Goal: Obtain resource: Obtain resource

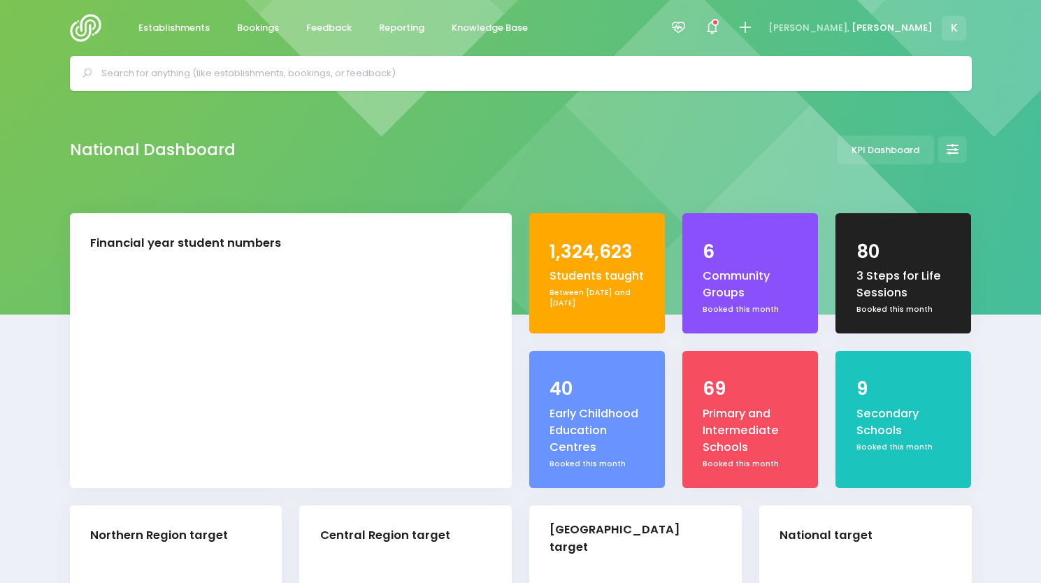
select select "5"
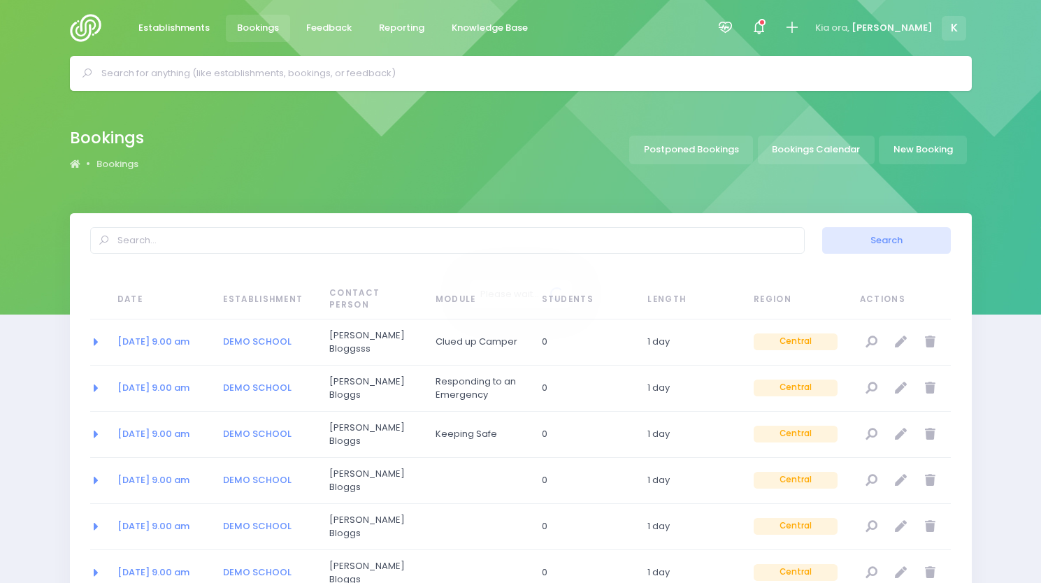
select select "20"
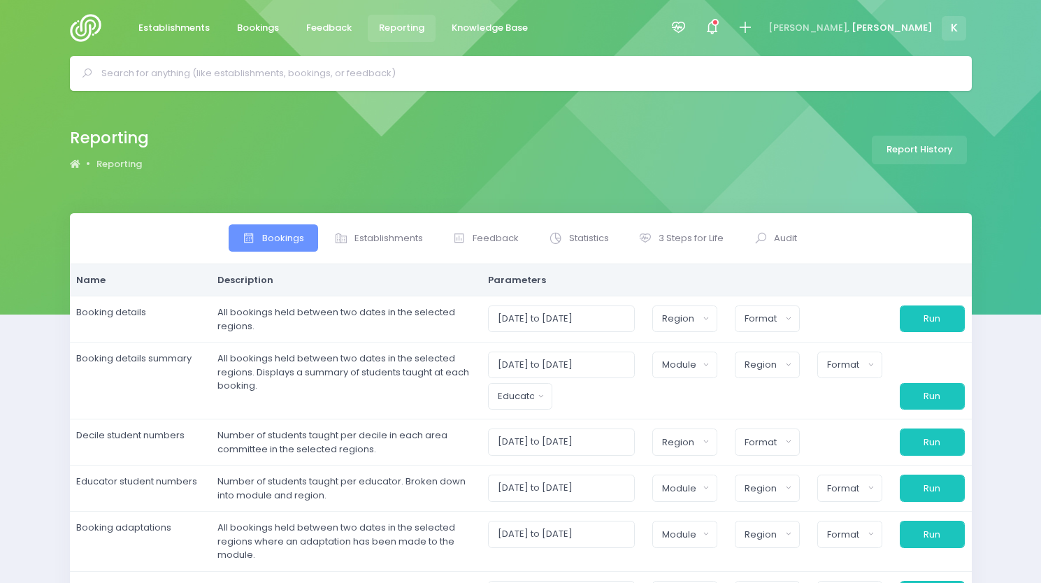
select select
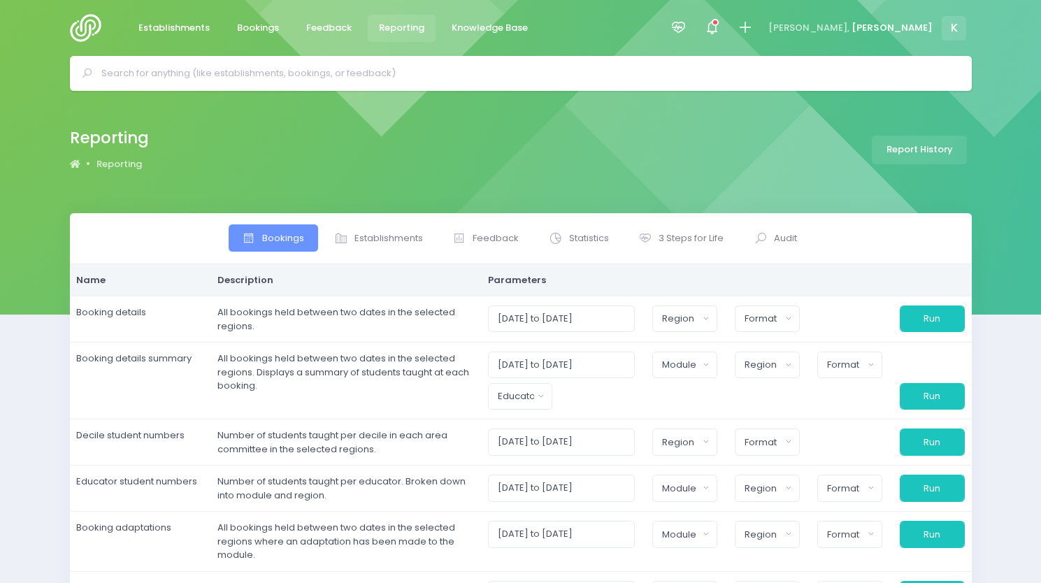
select select
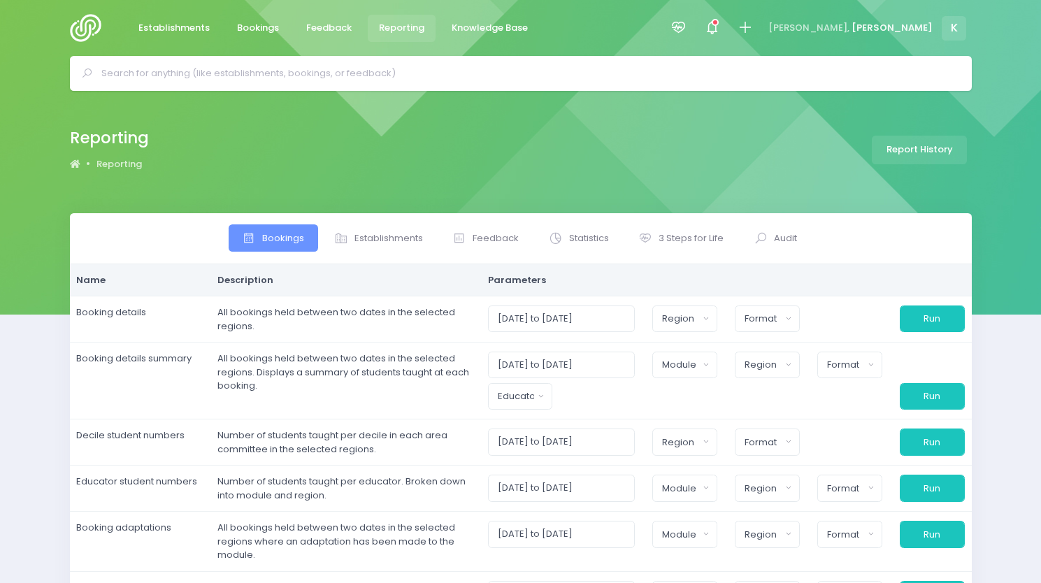
select select
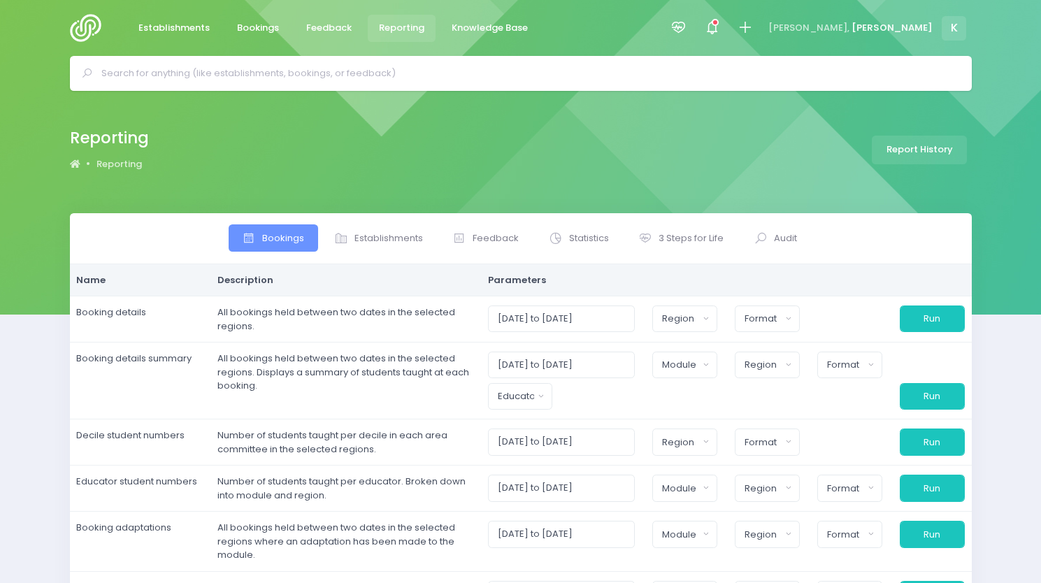
select select
click at [395, 240] on span "Establishments" at bounding box center [389, 238] width 69 height 14
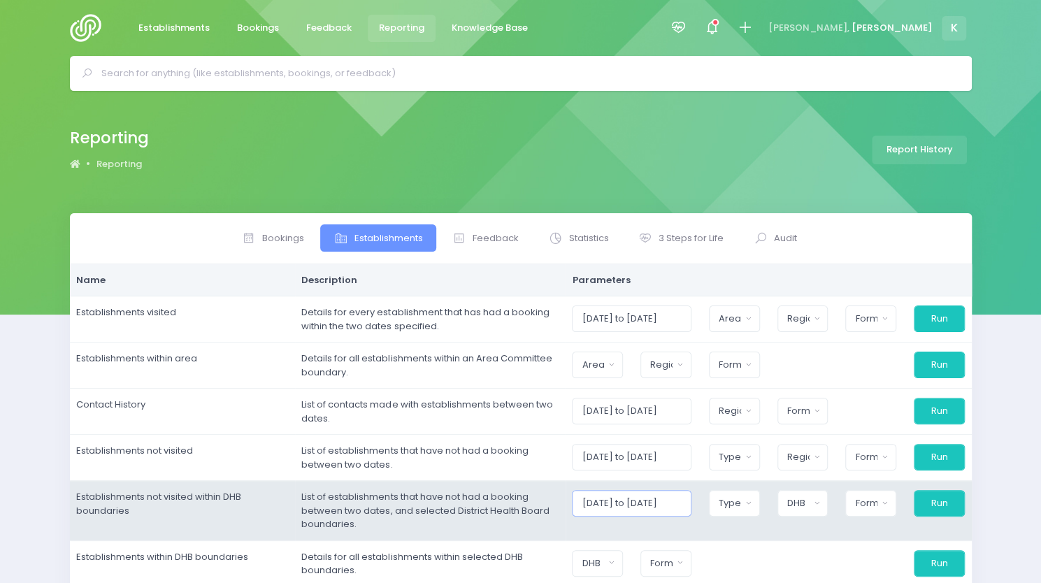
click at [641, 471] on input "01/08/2025 to 31/08/2025" at bounding box center [631, 457] width 119 height 27
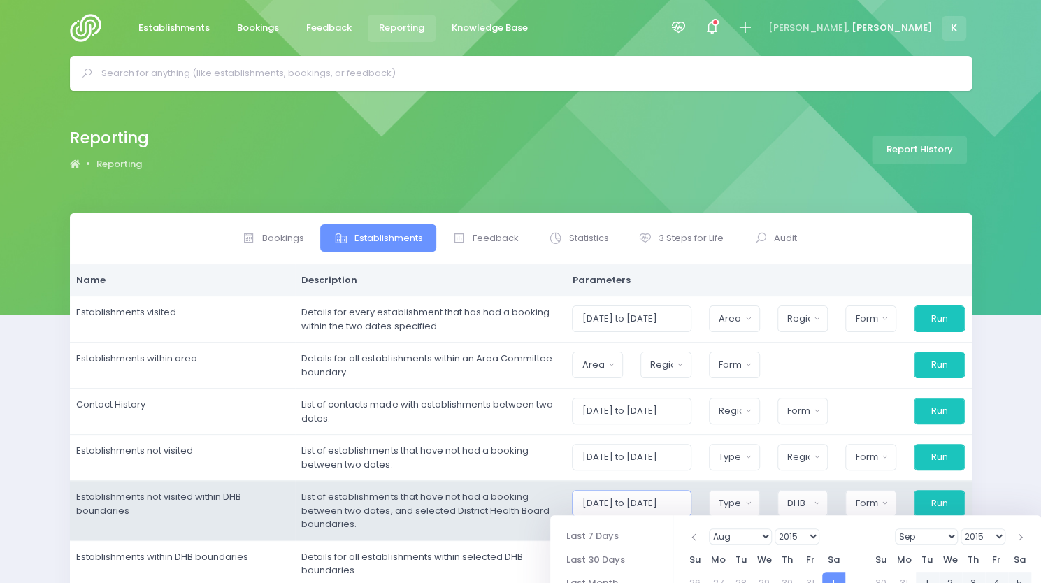
type input "01/08/2015 to 31/08/2025"
click at [733, 499] on div "Type" at bounding box center [730, 503] width 22 height 14
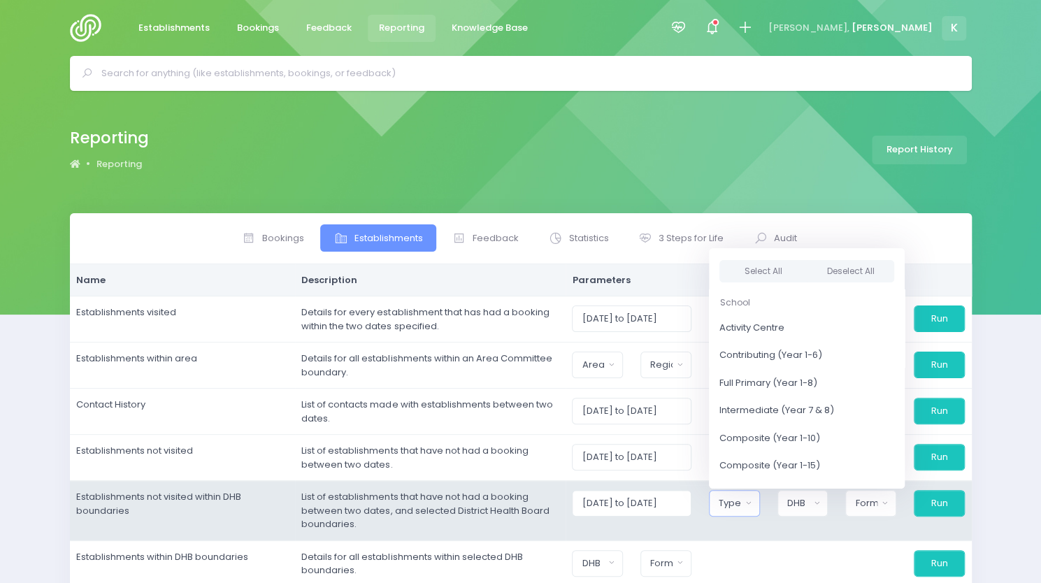
scroll to position [288, 0]
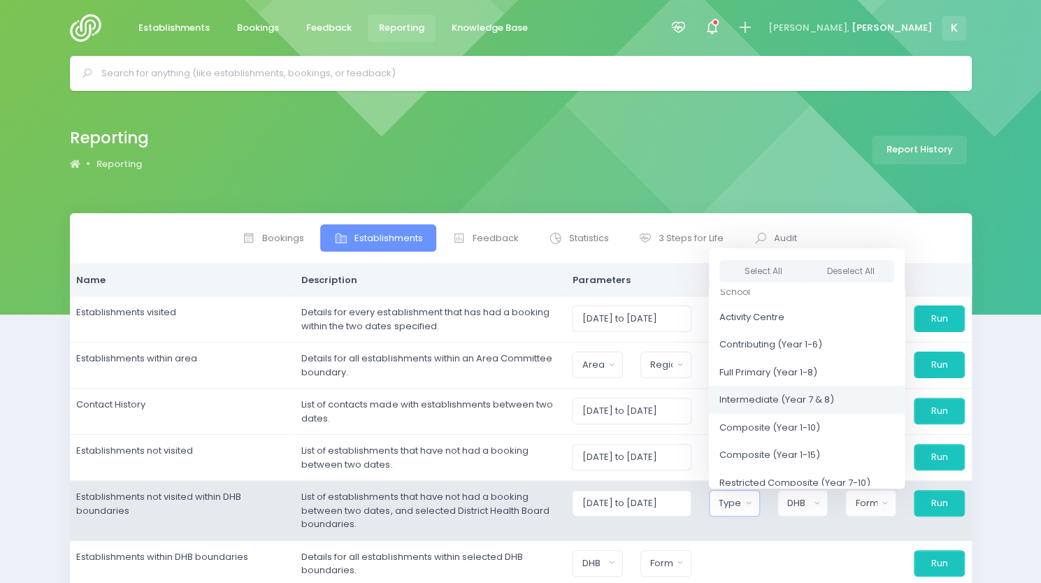
click at [861, 394] on link "Intermediate (Year 7 & 8)" at bounding box center [807, 400] width 196 height 28
select select "Intermediate"
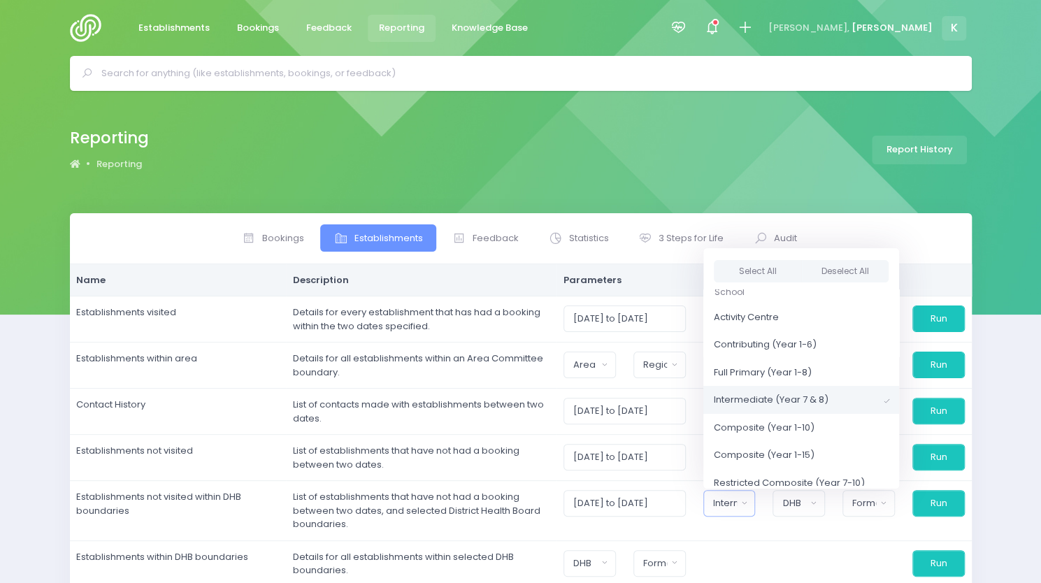
click at [1016, 426] on div "Bookings Establishments Feedback Statistics Audit" at bounding box center [520, 506] width 1041 height 587
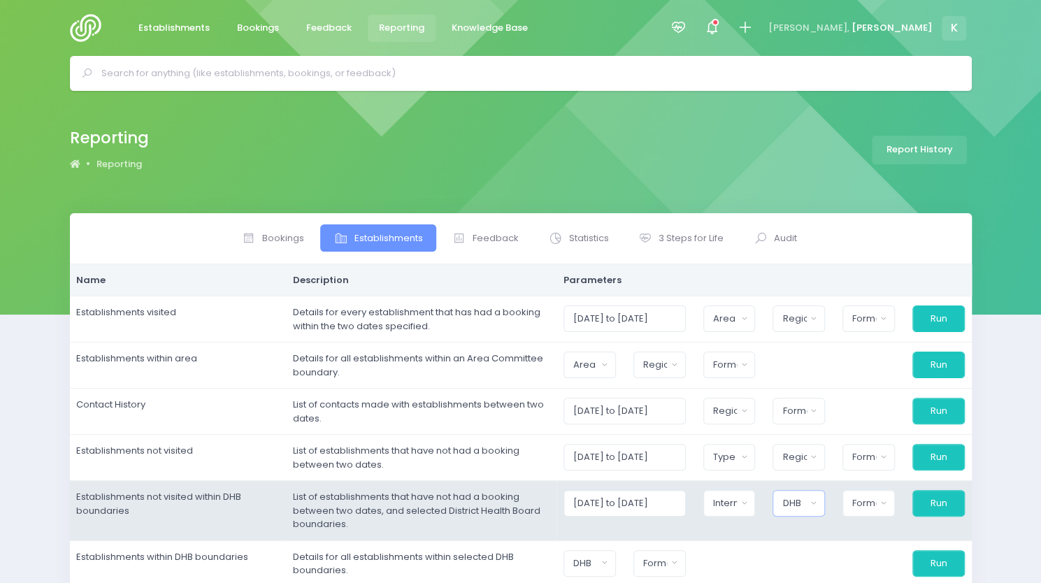
click at [806, 503] on div "DHB" at bounding box center [794, 503] width 24 height 14
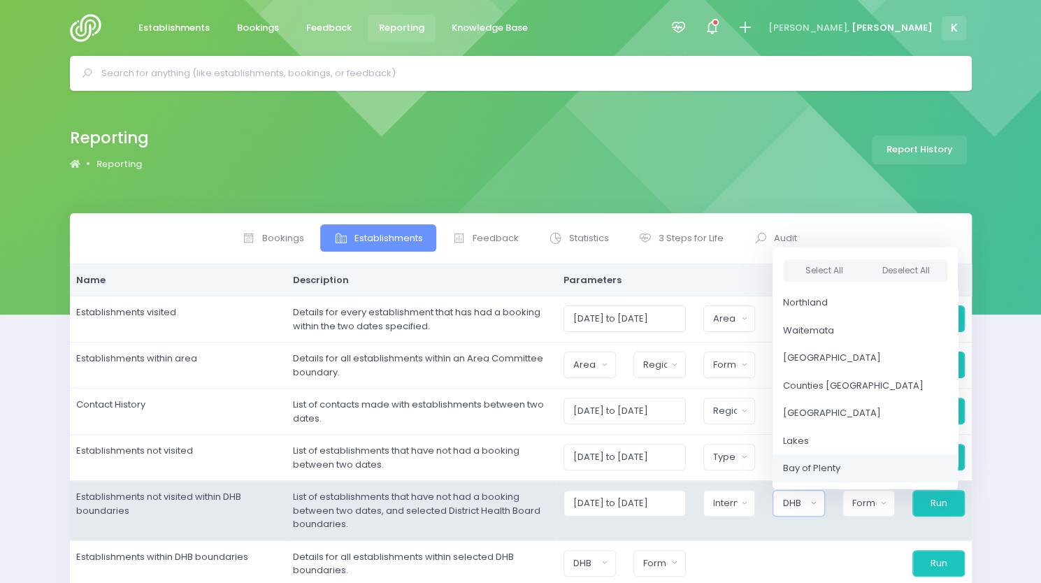
click at [843, 473] on link "Bay of Plenty" at bounding box center [865, 469] width 185 height 28
select select "Bay of Plenty"
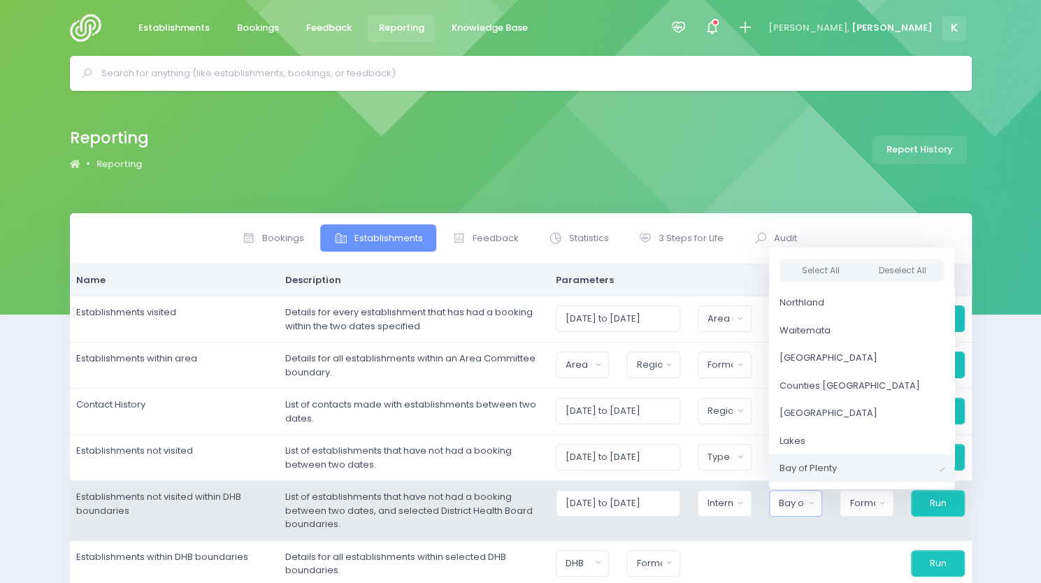
scroll to position [73, 0]
click at [864, 503] on div "Format" at bounding box center [862, 503] width 25 height 14
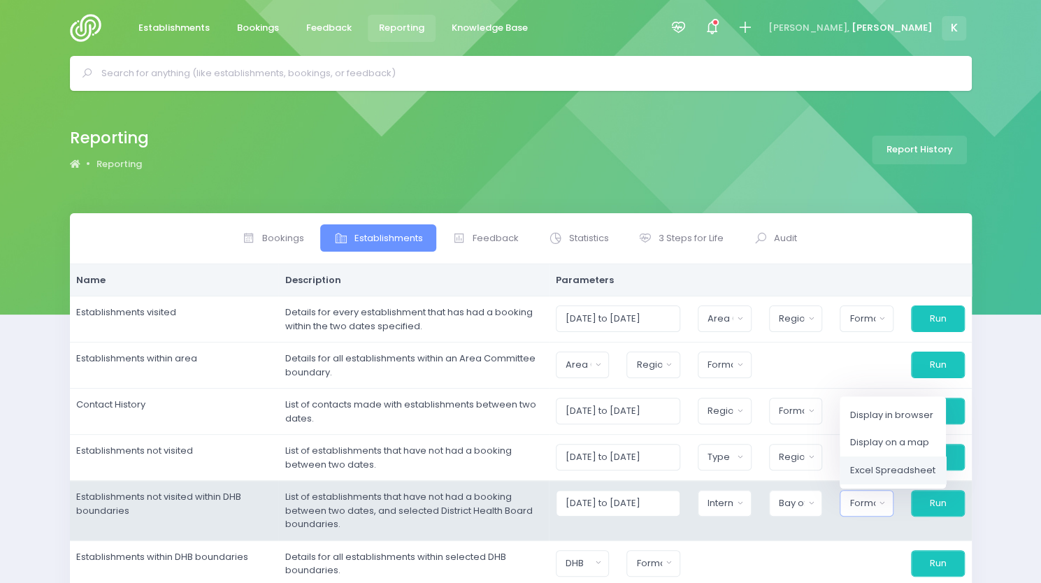
click at [876, 464] on span "Excel Spreadsheet" at bounding box center [892, 471] width 85 height 14
select select "excel"
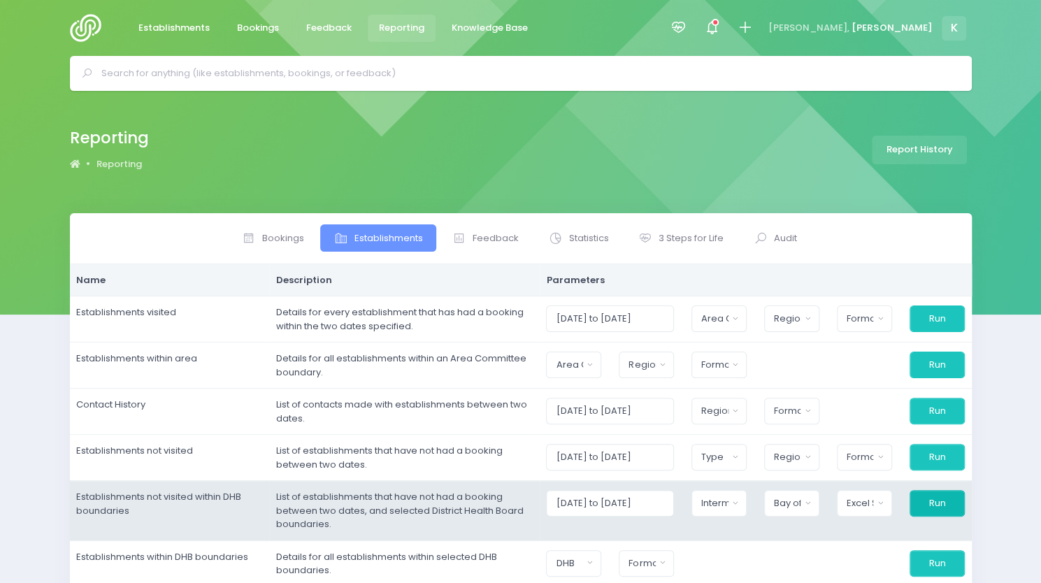
click at [937, 507] on button "Run" at bounding box center [937, 503] width 55 height 27
click at [929, 506] on button "Run" at bounding box center [937, 503] width 55 height 27
click at [747, 497] on button "Intermediate (Year 7 & 8)" at bounding box center [719, 503] width 55 height 27
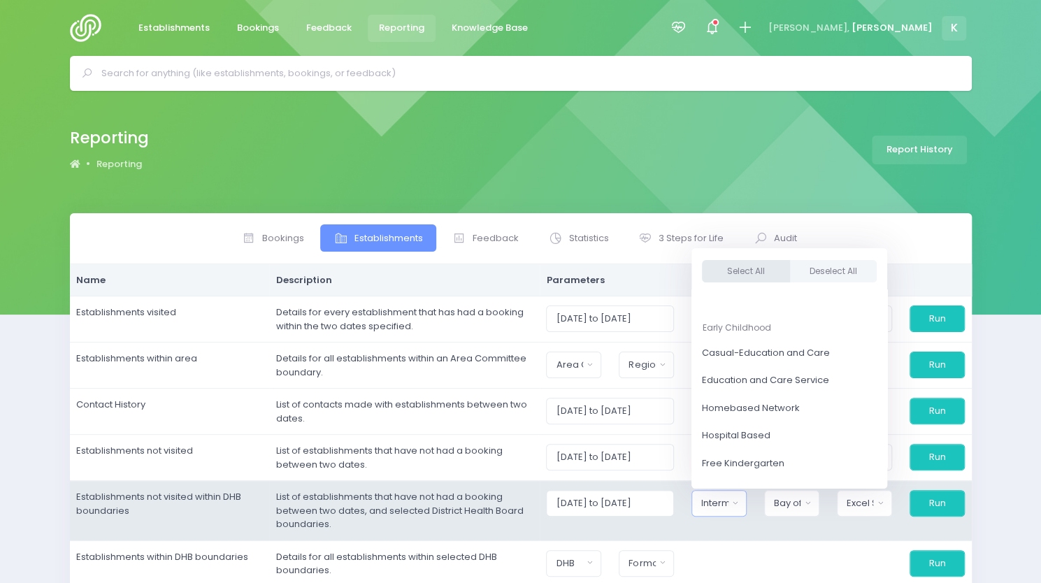
click at [771, 260] on button "Select All" at bounding box center [746, 271] width 88 height 23
select select
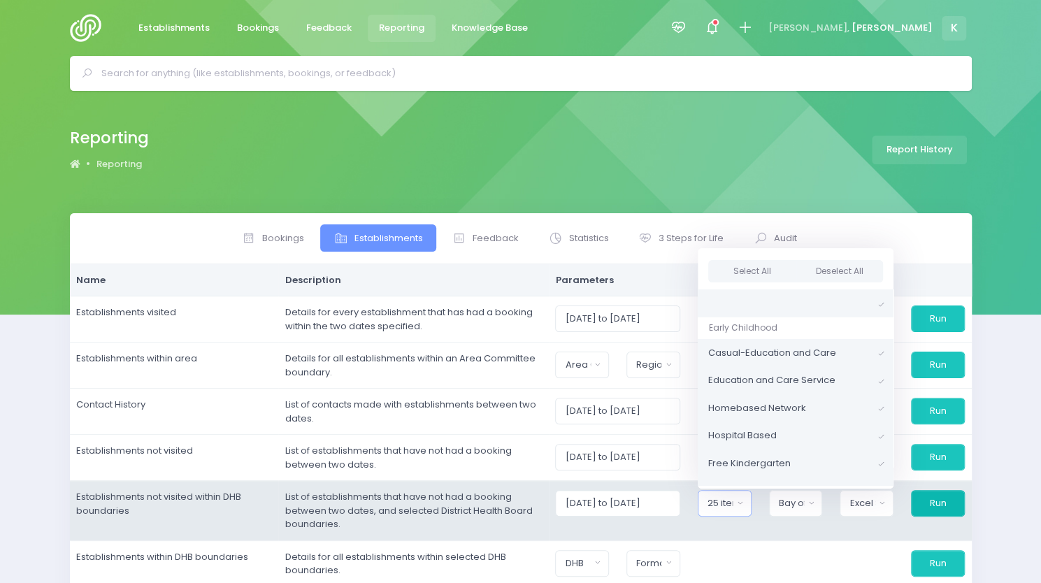
click at [949, 506] on button "Run" at bounding box center [938, 503] width 54 height 27
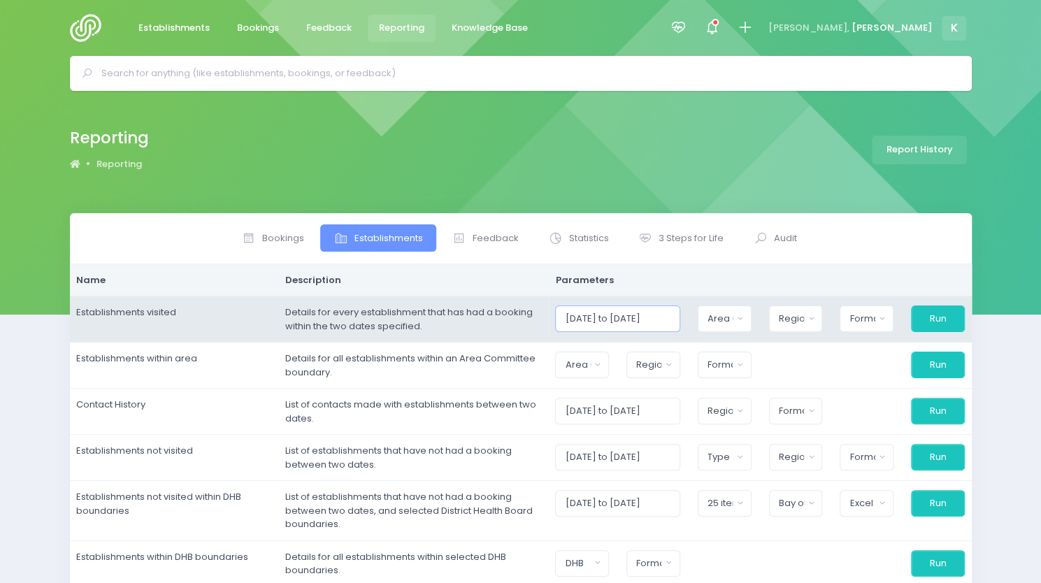
click at [627, 315] on input "01/08/2025 to 31/08/2025" at bounding box center [617, 319] width 124 height 27
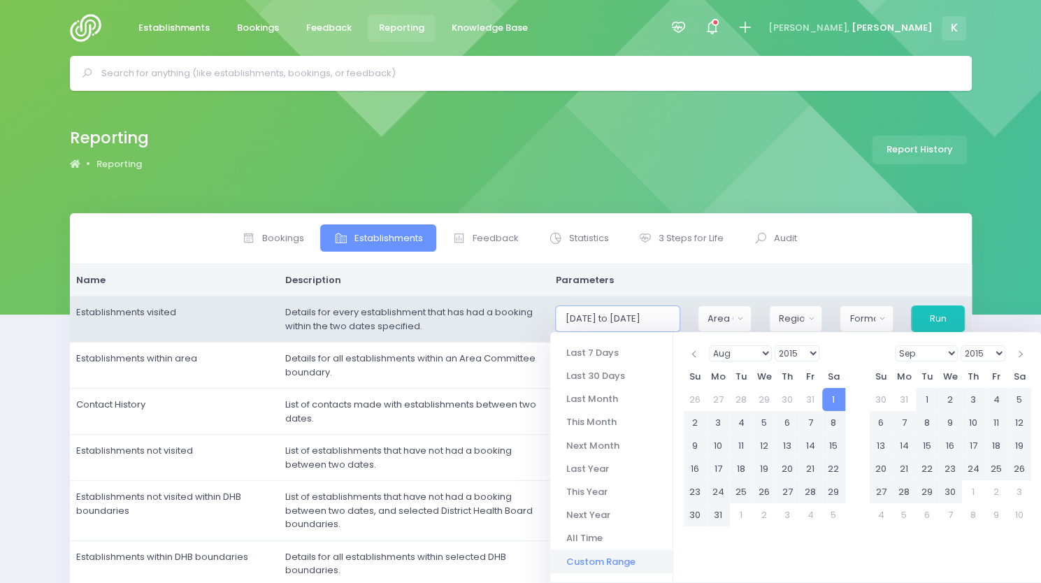
type input "01/08/2015 to 31/08/2025"
click at [733, 315] on div "Area Committee" at bounding box center [720, 319] width 25 height 14
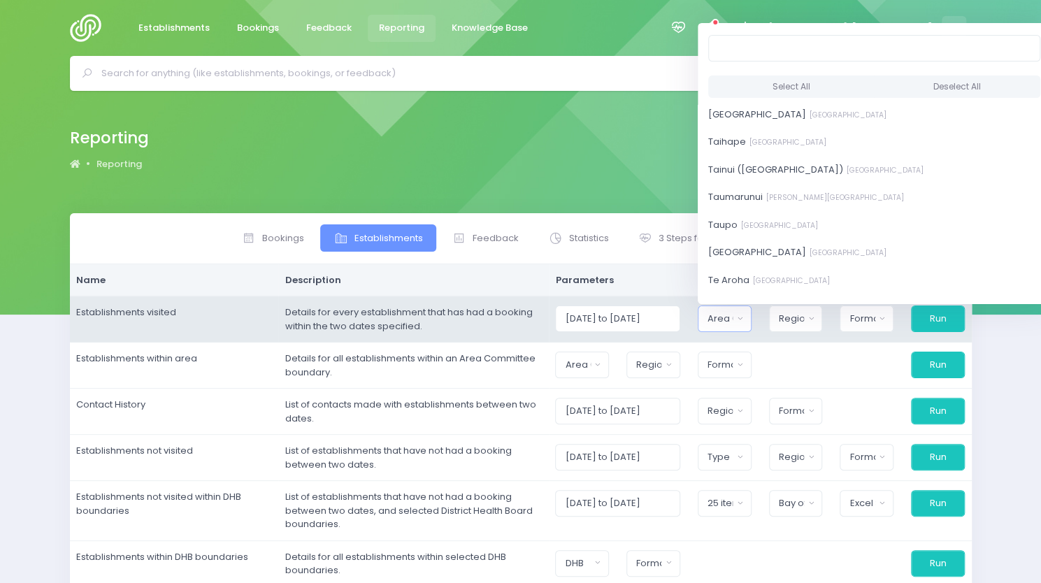
scroll to position [2057, 0]
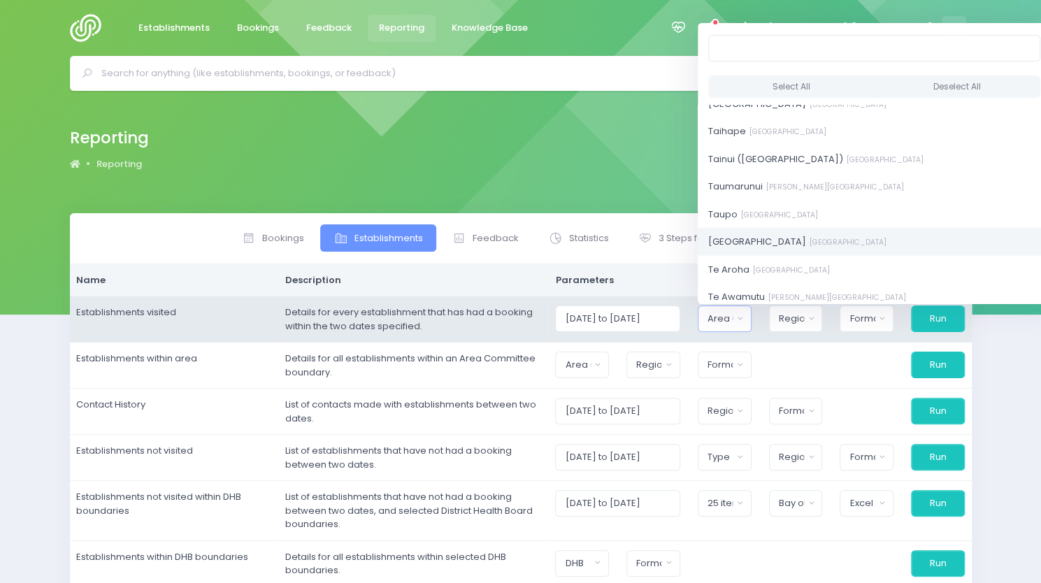
click at [835, 241] on small "Bay of Plenty District" at bounding box center [846, 242] width 80 height 10
select select "Tauranga"
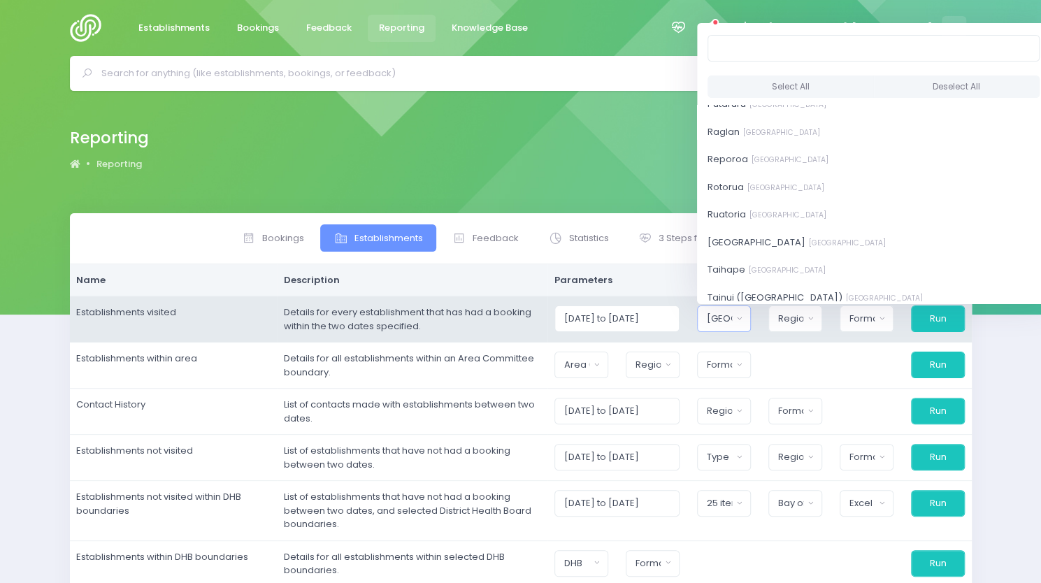
scroll to position [1786, 0]
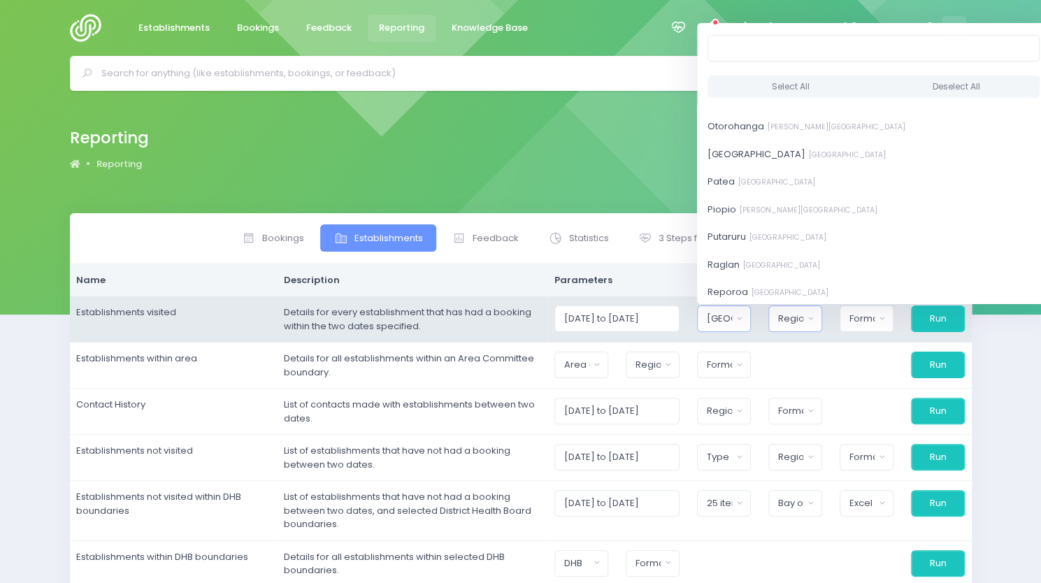
click at [820, 313] on button "Region" at bounding box center [796, 319] width 54 height 27
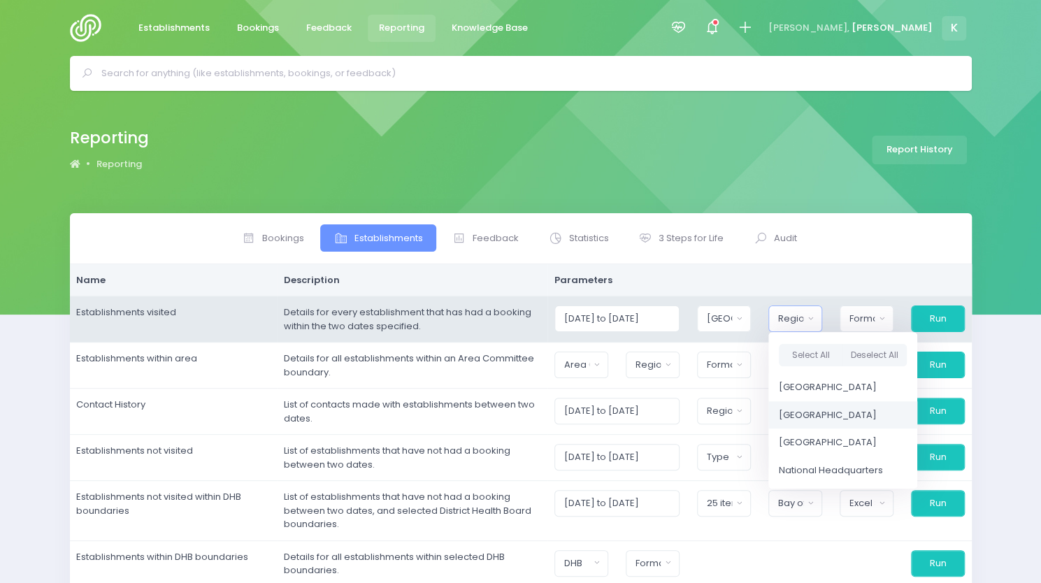
click at [824, 411] on span "[GEOGRAPHIC_DATA]" at bounding box center [828, 415] width 98 height 14
select select "Central"
click at [873, 317] on div "Format" at bounding box center [862, 319] width 26 height 14
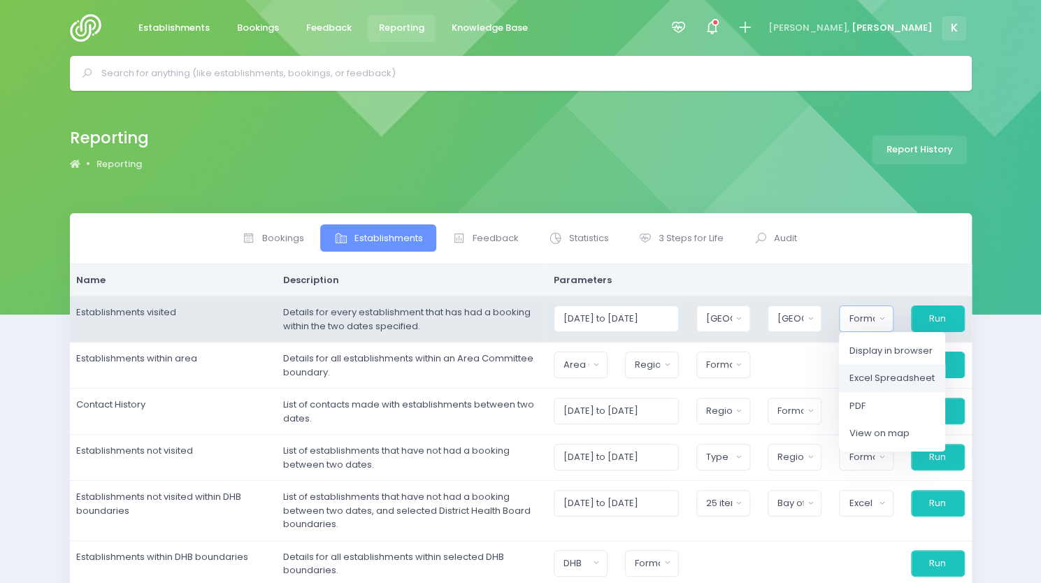
click at [884, 373] on span "Excel Spreadsheet" at bounding box center [892, 378] width 85 height 14
select select "excel"
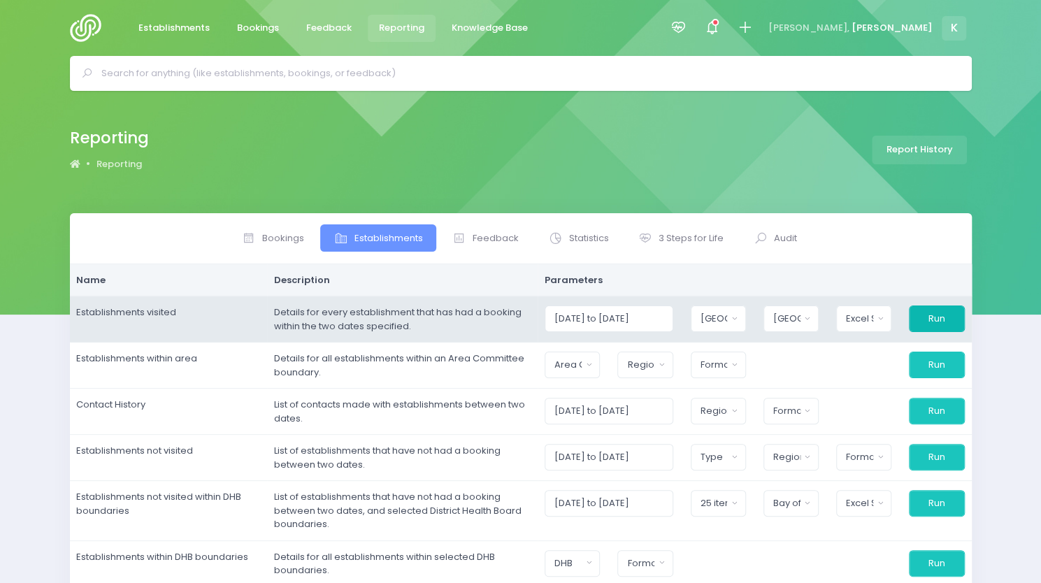
click at [938, 315] on button "Run" at bounding box center [936, 319] width 55 height 27
